Goal: Complete application form: Complete application form

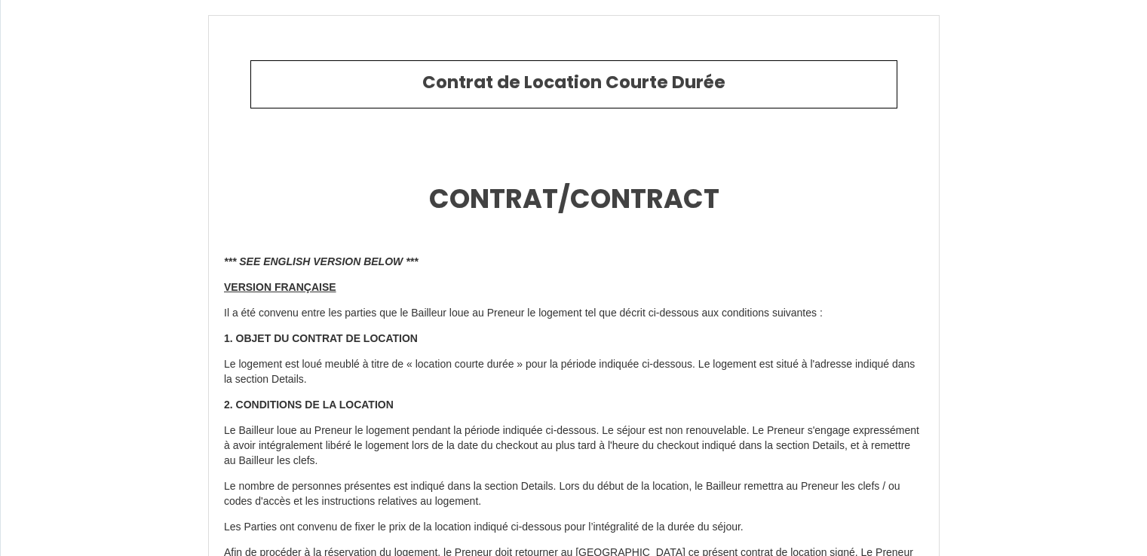
select select
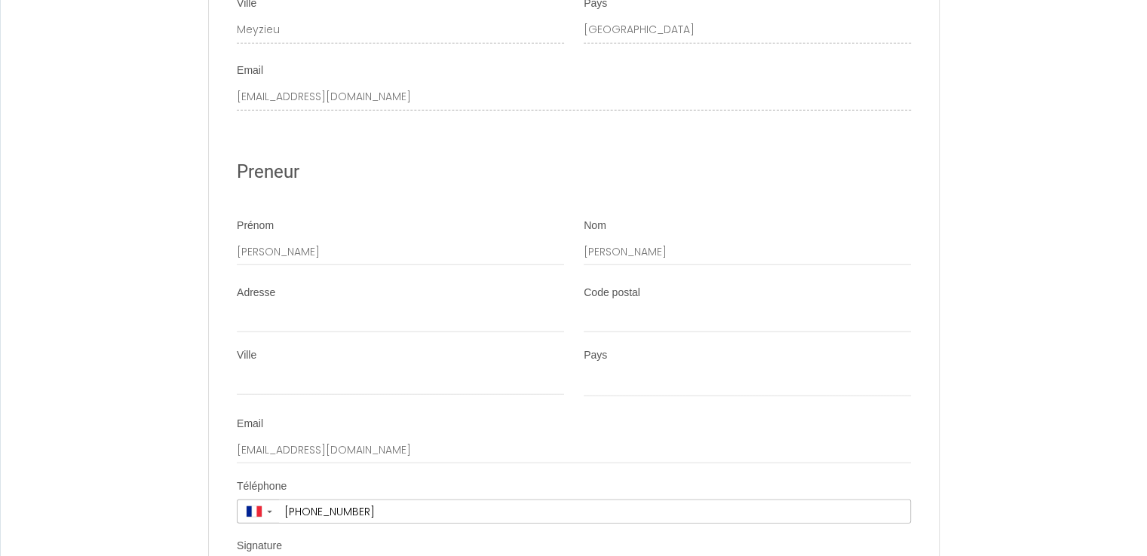
scroll to position [3845, 0]
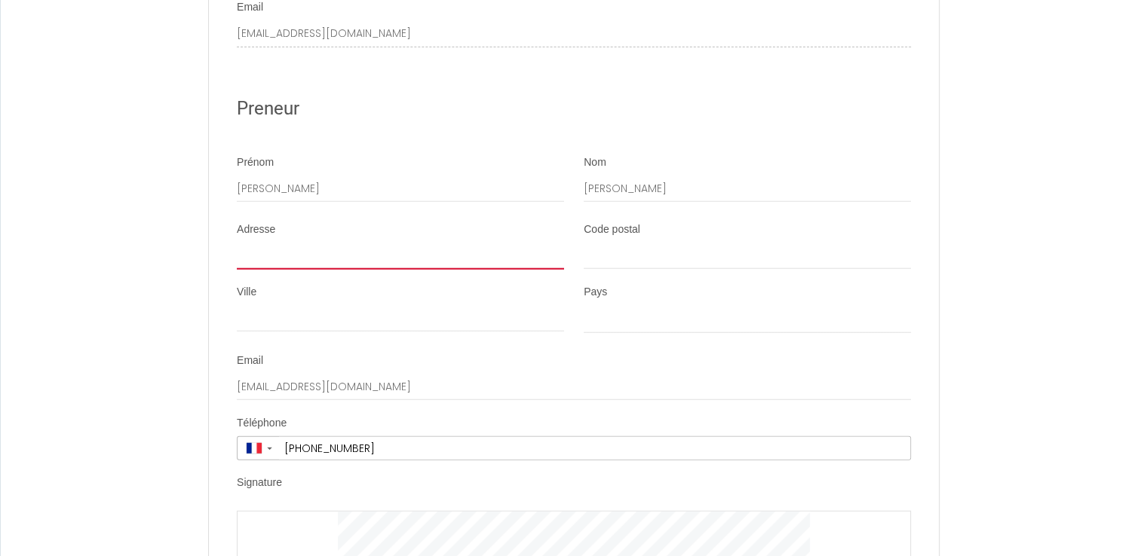
click at [285, 270] on input "Adresse" at bounding box center [400, 256] width 327 height 27
type input "1"
select select
type input "11"
select select
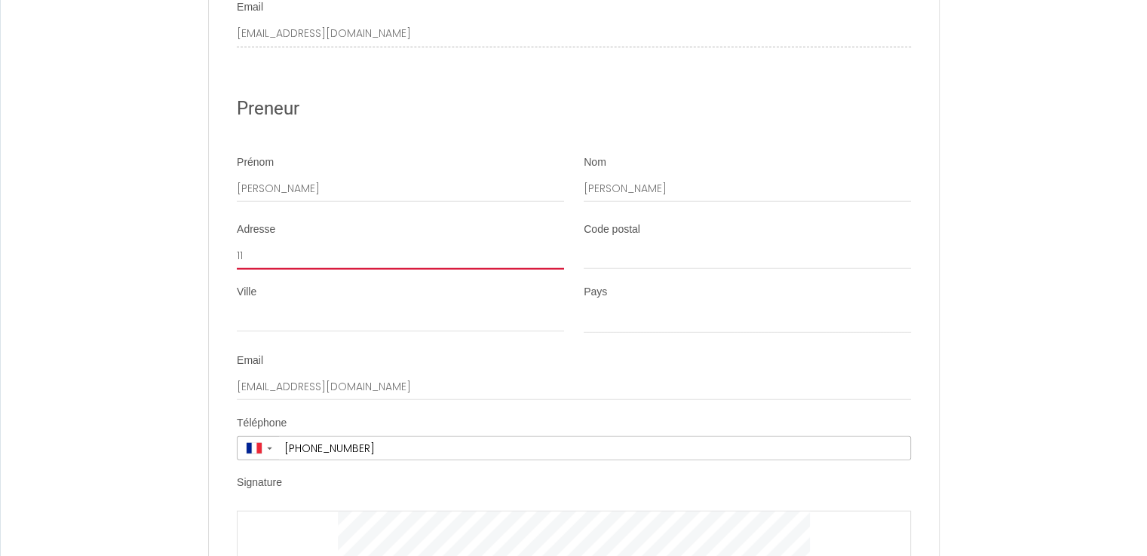
type input "116"
select select
type input "1160"
select select
type input "1160"
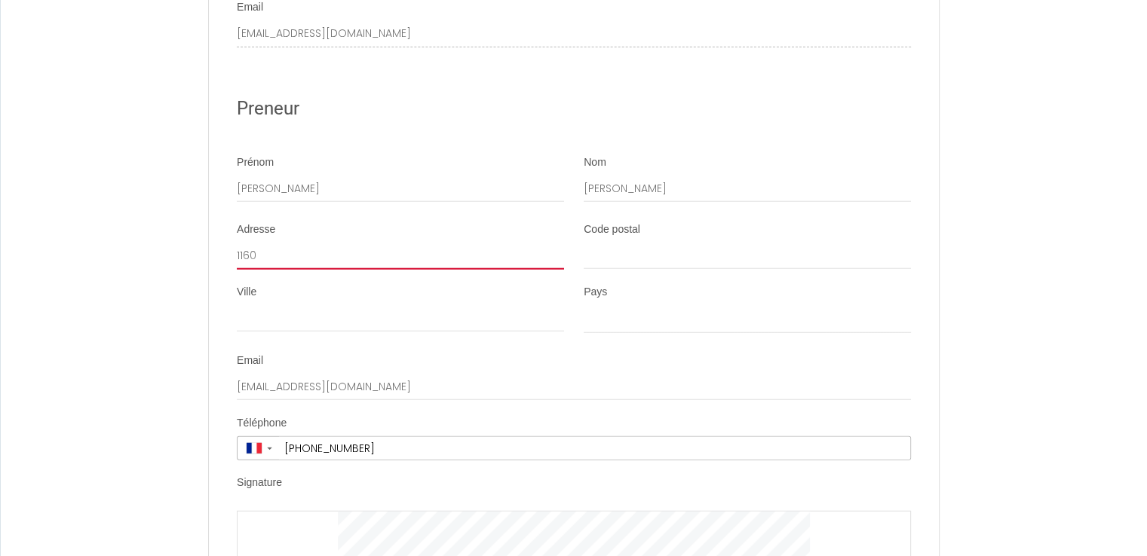
select select
type input "1160 r"
select select
type input "1160 ro"
select select
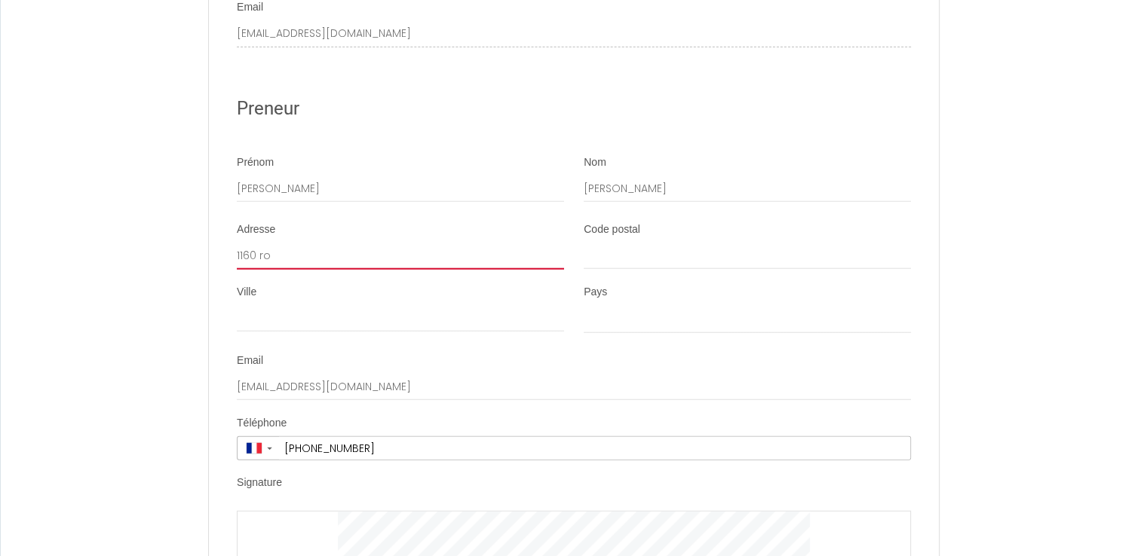
type input "1160 rou"
select select
type input "1160 rout"
select select
type input "1160 route"
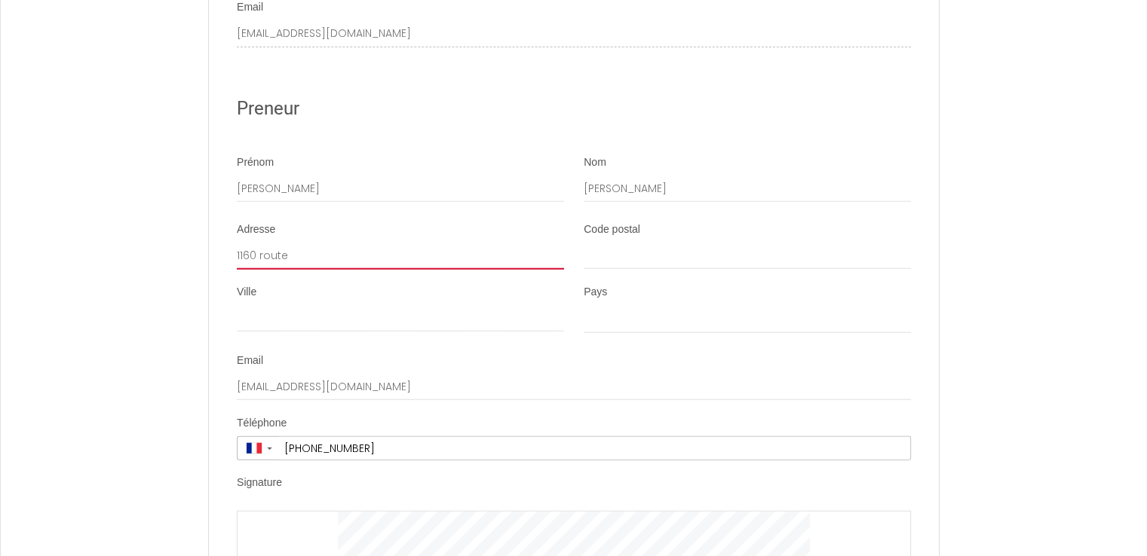
select select
type input "1160 route"
select select
type input "[STREET_ADDRESS]"
select select
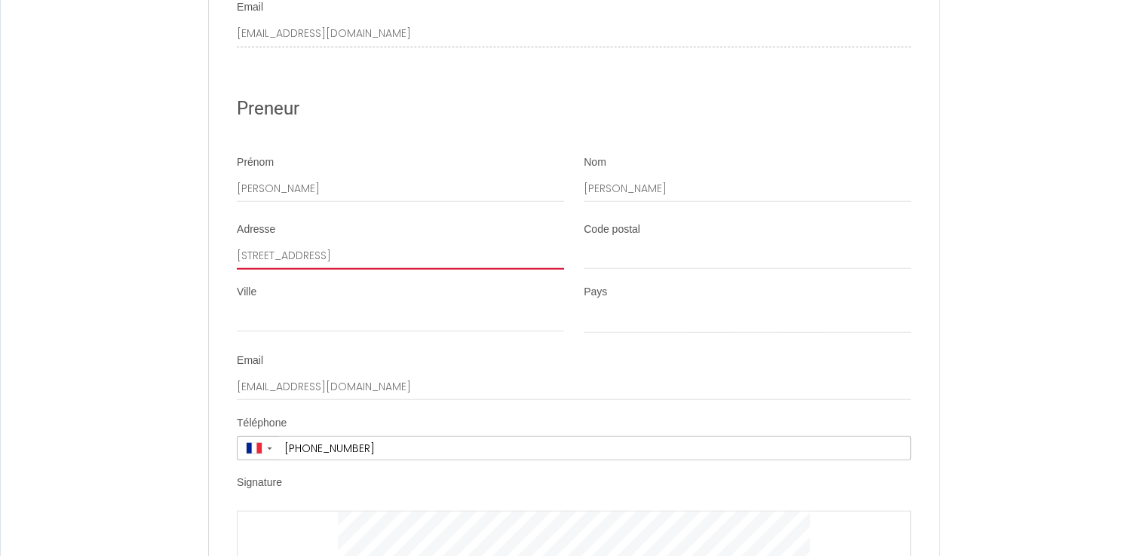
type input "[STREET_ADDRESS]"
select select
type input "[STREET_ADDRESS]"
select select
type input "[STREET_ADDRESS]"
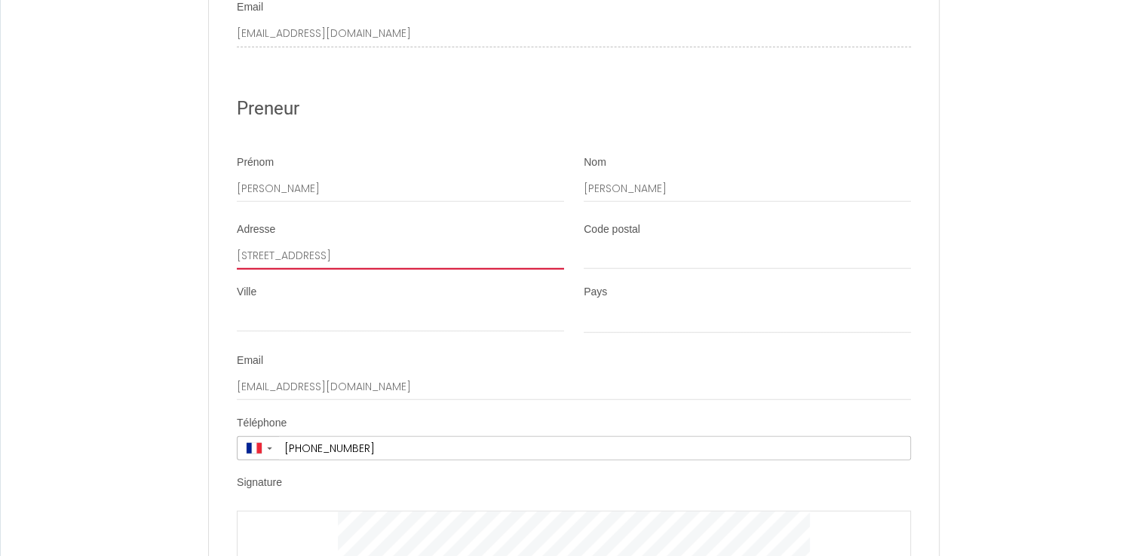
select select
type input "[STREET_ADDRESS]"
select select
type input "[STREET_ADDRESS]"
select select
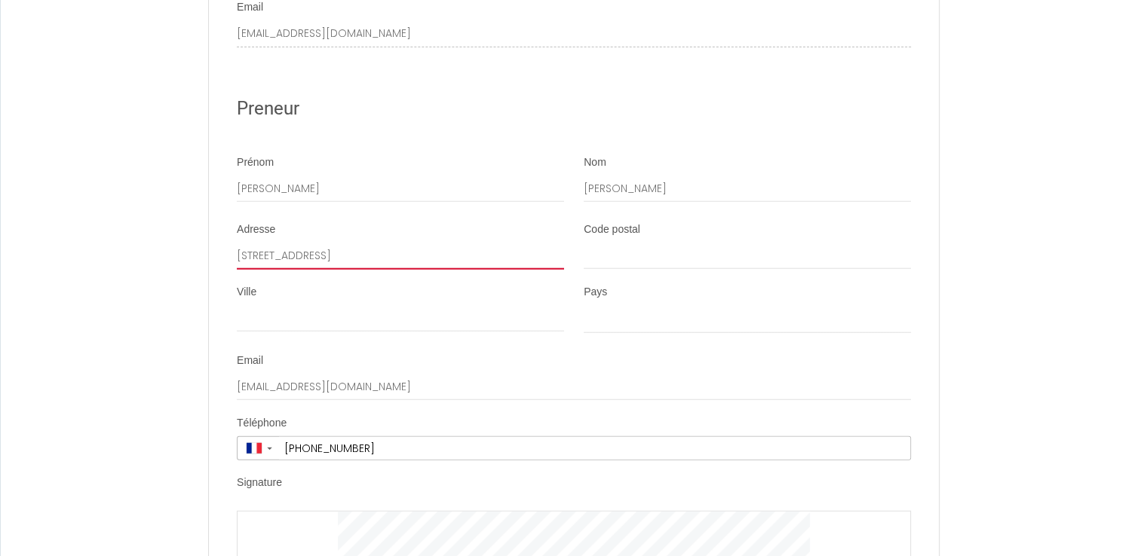
type input "[STREET_ADDRESS]"
select select
type input "[STREET_ADDRESS]"
select select
type input "[STREET_ADDRESS]"
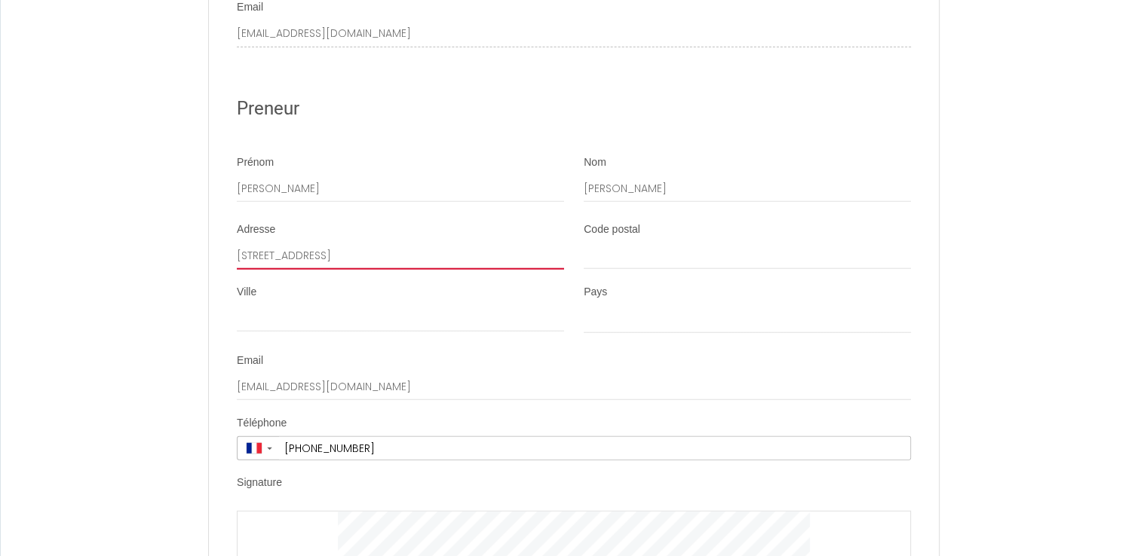
select select
type input "[STREET_ADDRESS]"
select select
type input "[STREET_ADDRESS]"
select select
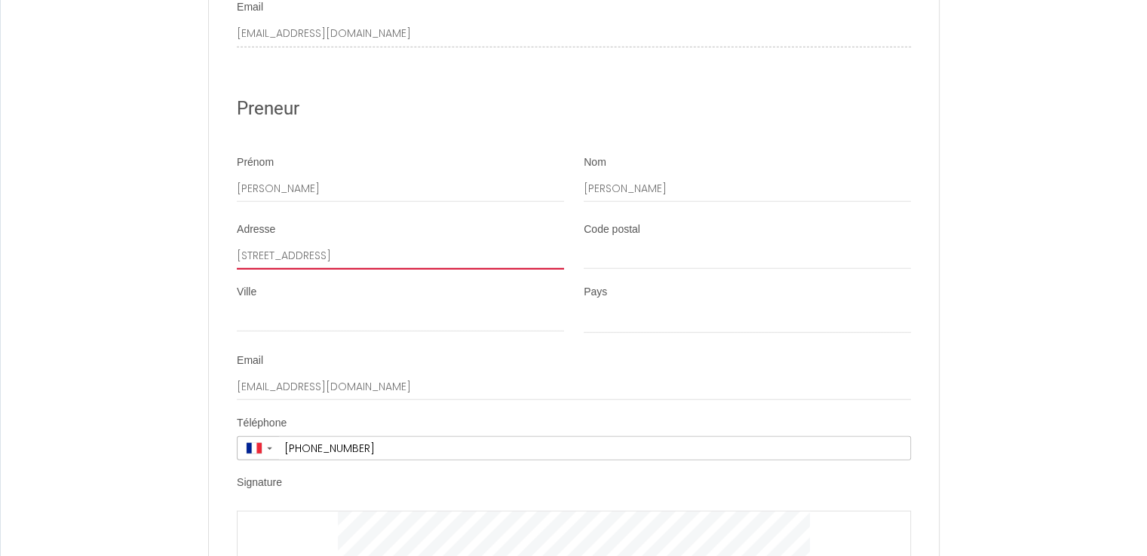
type input "[STREET_ADDRESS]"
select select
type input "[STREET_ADDRESS]"
select select
type input "[STREET_ADDRESS]"
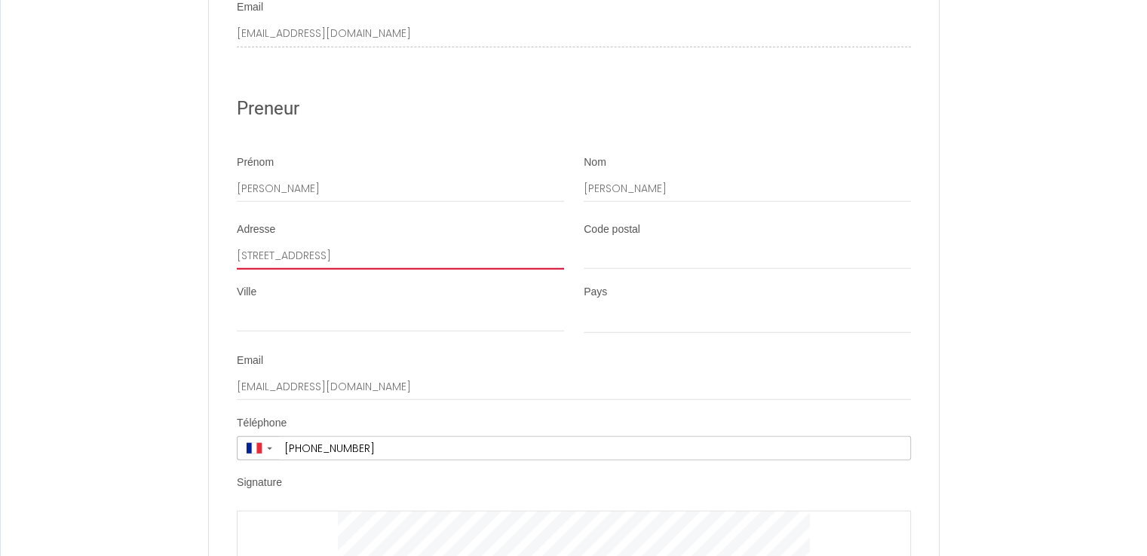
select select
type input "[STREET_ADDRESS]"
select select
type input "[STREET_ADDRESS]"
click at [628, 270] on input "Code postal" at bounding box center [747, 256] width 327 height 27
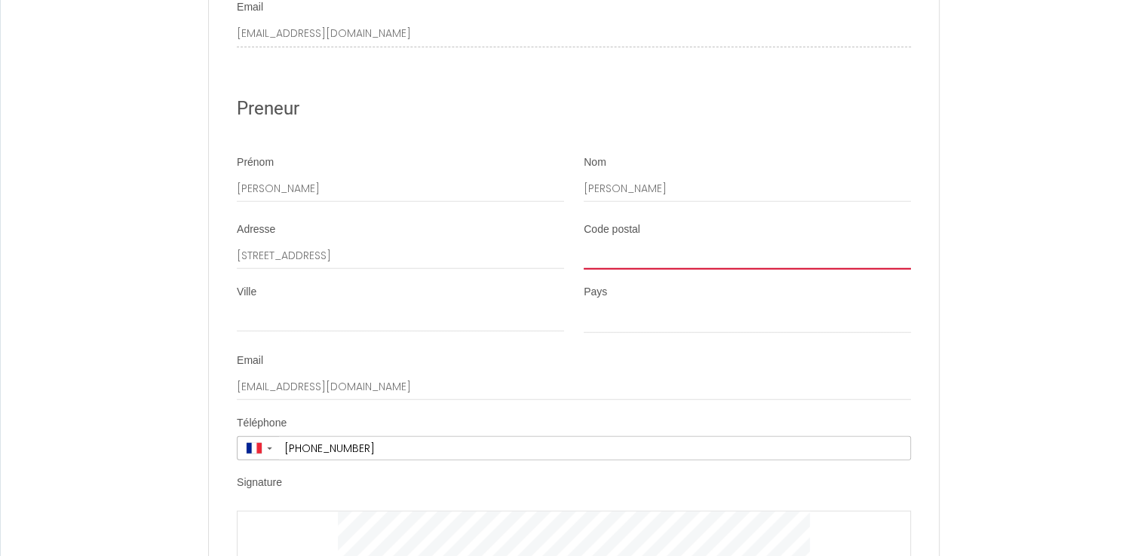
type input "6"
select select
type input "64"
select select
type input "642"
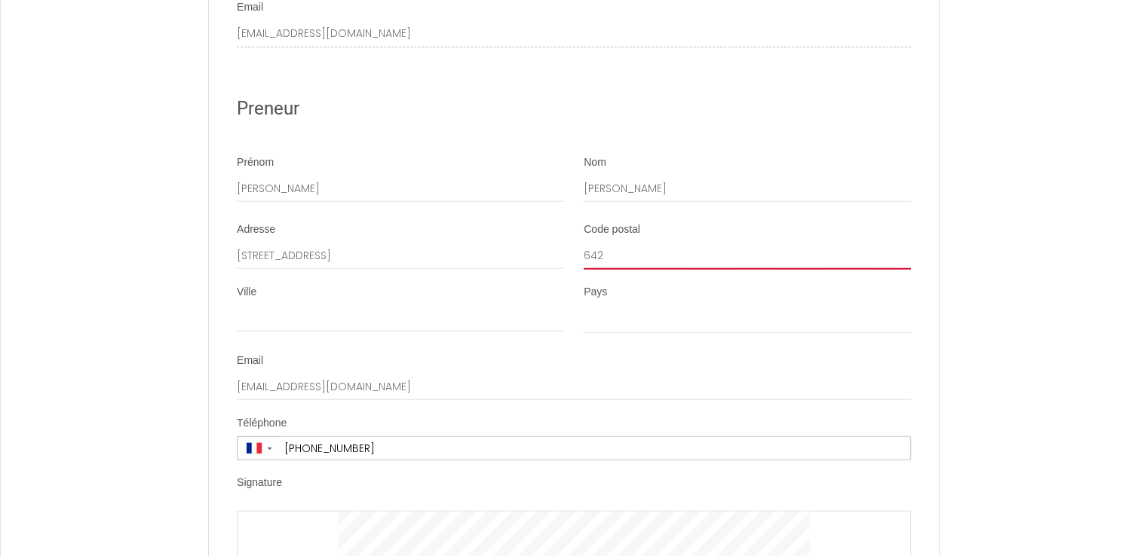
select select
type input "6424"
select select
type input "64240"
select select
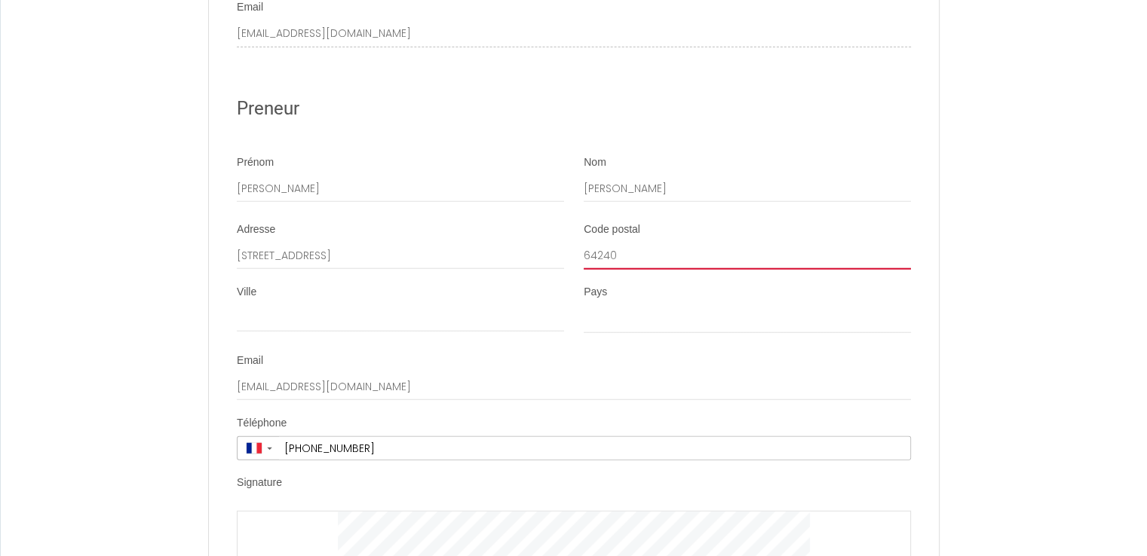
type input "64240"
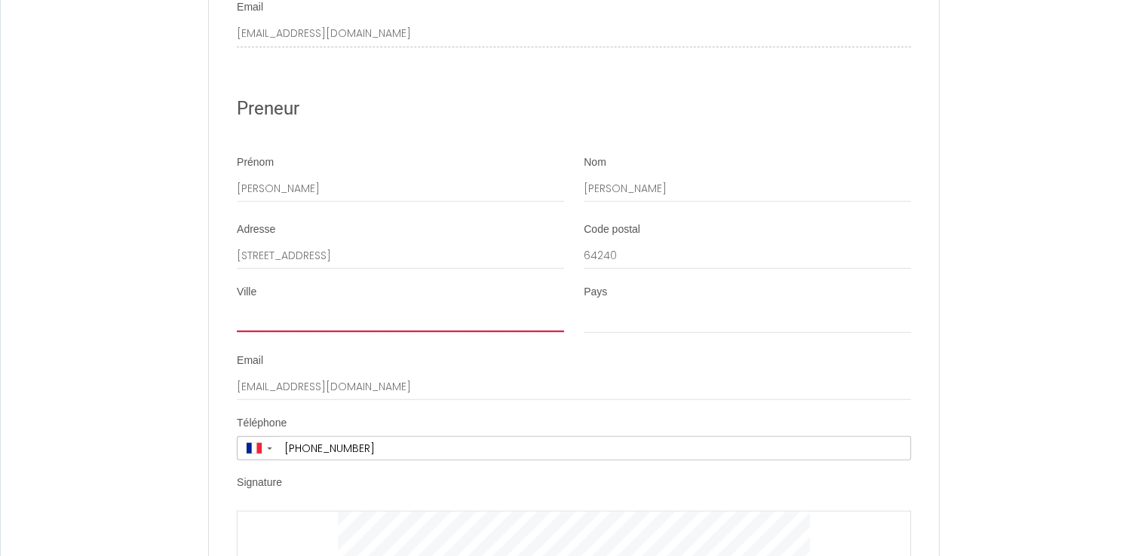
click at [341, 333] on input "Ville" at bounding box center [400, 318] width 327 height 27
type input "b"
select select
type input "br"
select select
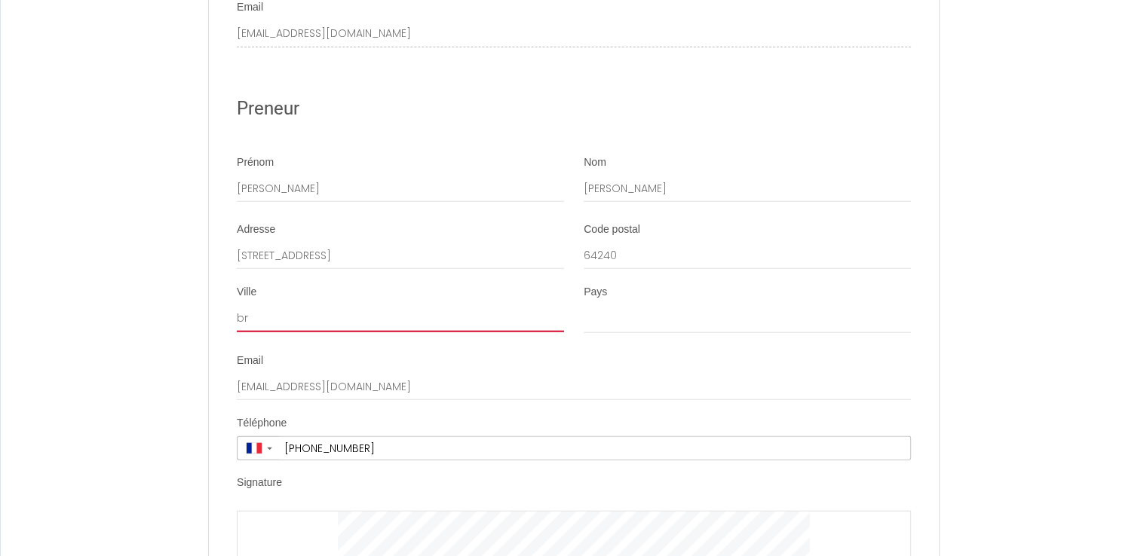
type input "bri"
select select
type input "bris"
select select
type input "brisc"
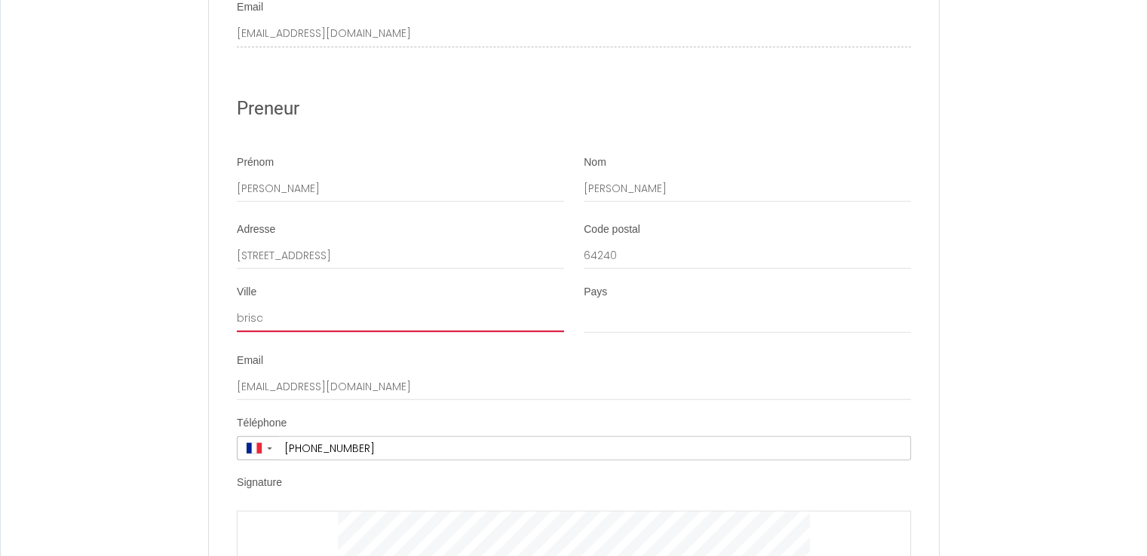
select select
type input "brisco"
select select
type input "briscou"
select select
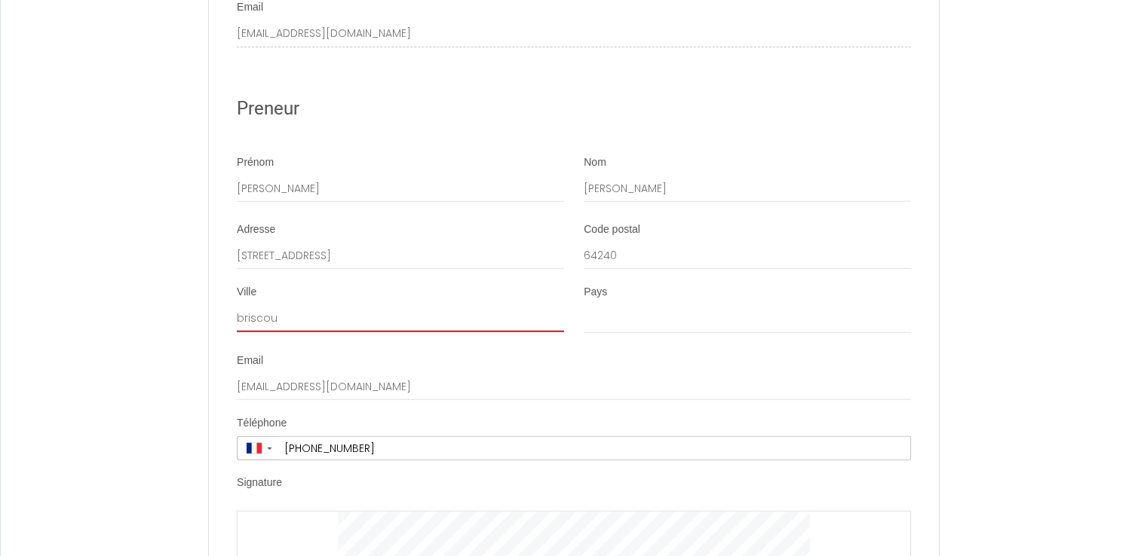
type input "briscous"
select select
type input "briscous"
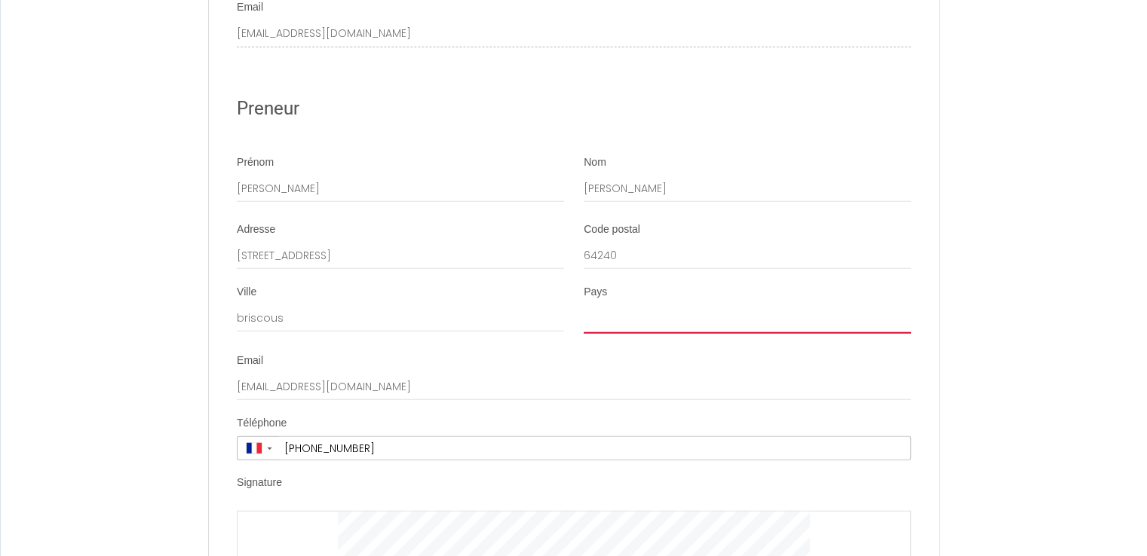
click at [642, 334] on select "[GEOGRAPHIC_DATA] [GEOGRAPHIC_DATA] [GEOGRAPHIC_DATA] [GEOGRAPHIC_DATA] [GEOGRA…" at bounding box center [747, 319] width 327 height 29
select select "FR"
click at [584, 320] on select "[GEOGRAPHIC_DATA] [GEOGRAPHIC_DATA] [GEOGRAPHIC_DATA] [GEOGRAPHIC_DATA] [GEOGRA…" at bounding box center [747, 319] width 327 height 29
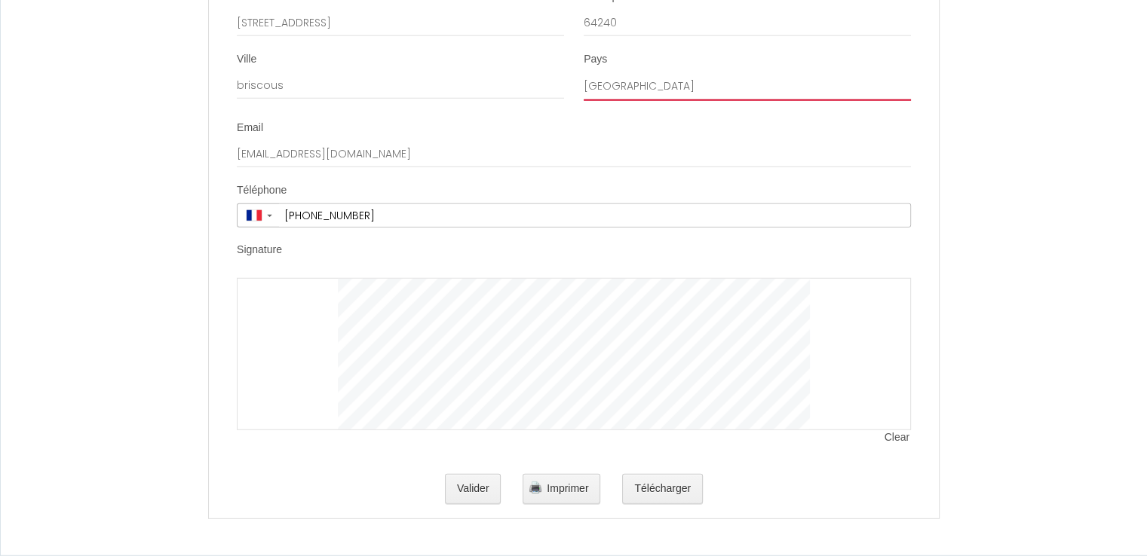
scroll to position [4092, 0]
click at [481, 491] on button "Valider" at bounding box center [473, 489] width 57 height 30
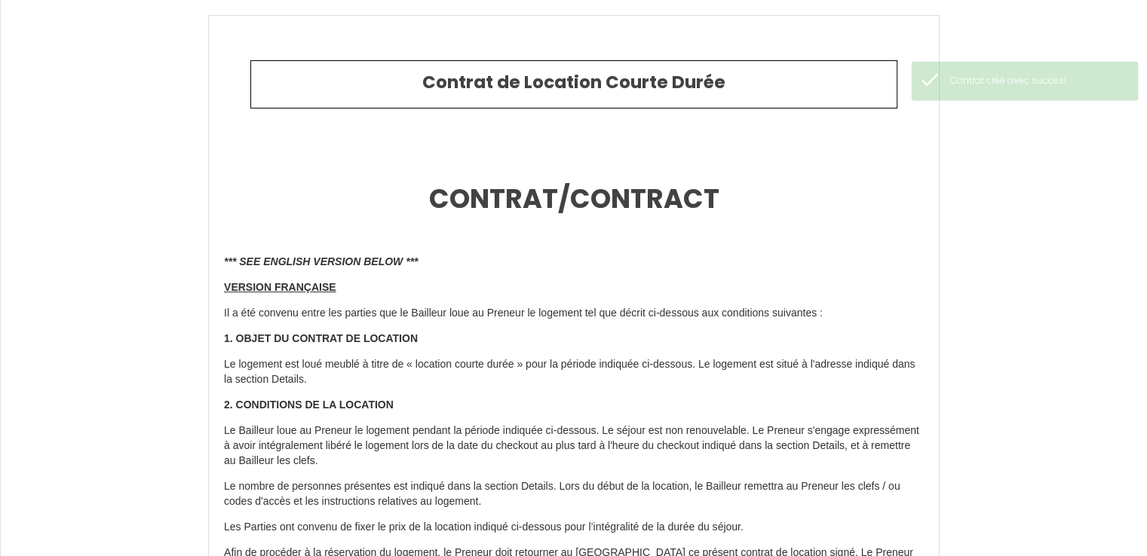
type input "45"
type input "413"
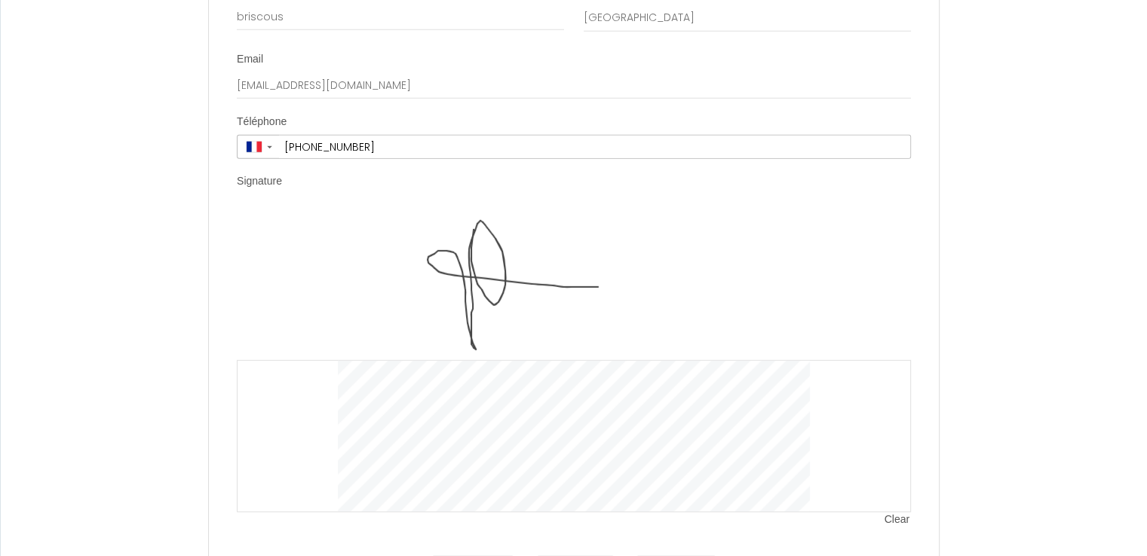
scroll to position [4243, 0]
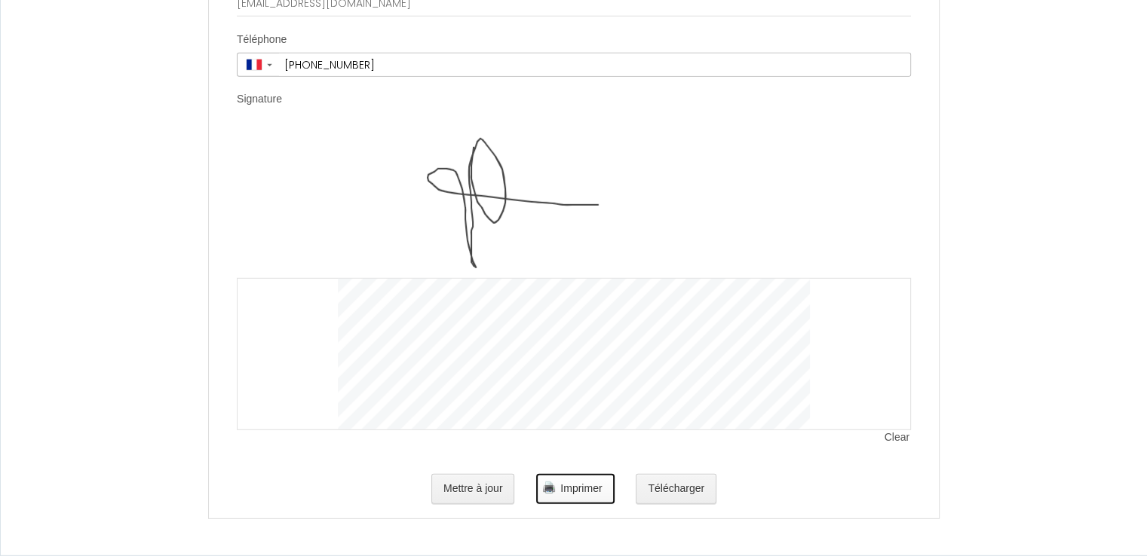
click at [576, 492] on span "Imprimer" at bounding box center [580, 489] width 41 height 12
click at [467, 491] on button "Mettre à jour" at bounding box center [473, 489] width 84 height 30
click at [892, 440] on span "Clear" at bounding box center [897, 438] width 26 height 15
click at [489, 493] on button "Mettre à jour" at bounding box center [473, 489] width 84 height 30
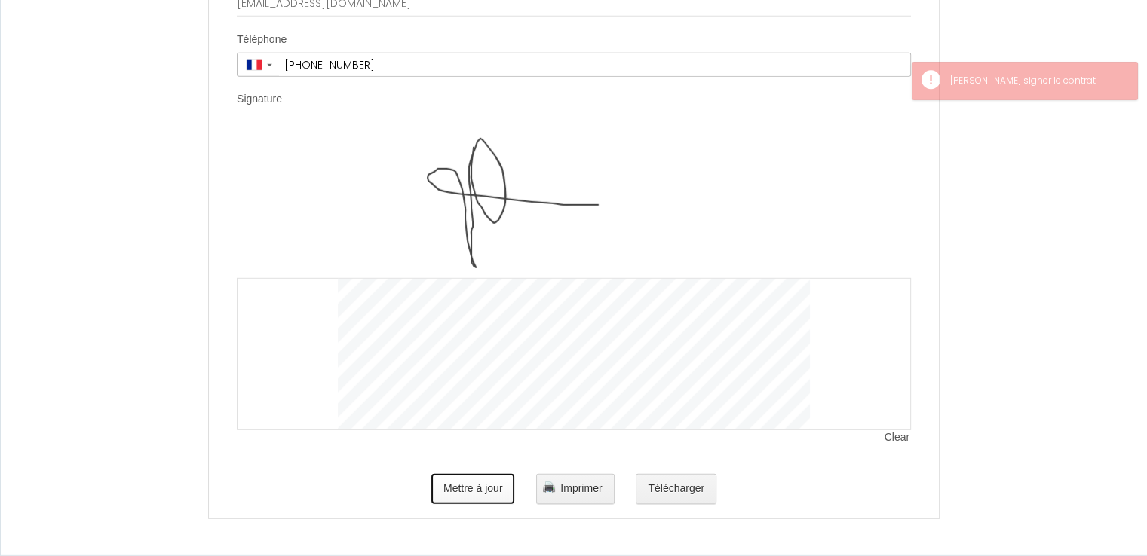
click at [492, 490] on button "Mettre à jour" at bounding box center [473, 489] width 84 height 30
